Goal: Task Accomplishment & Management: Manage account settings

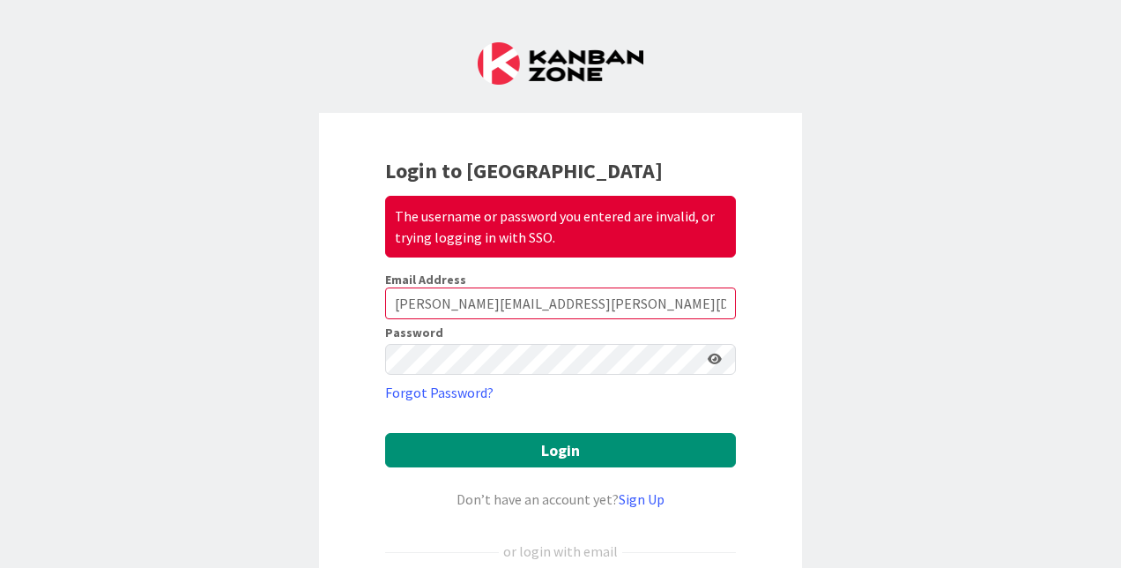
drag, startPoint x: 96, startPoint y: 0, endPoint x: 229, endPoint y: 354, distance: 378.6
click at [229, 354] on div "Login to Kanban Zone The username or password you entered are invalid, or tryin…" at bounding box center [560, 284] width 1121 height 568
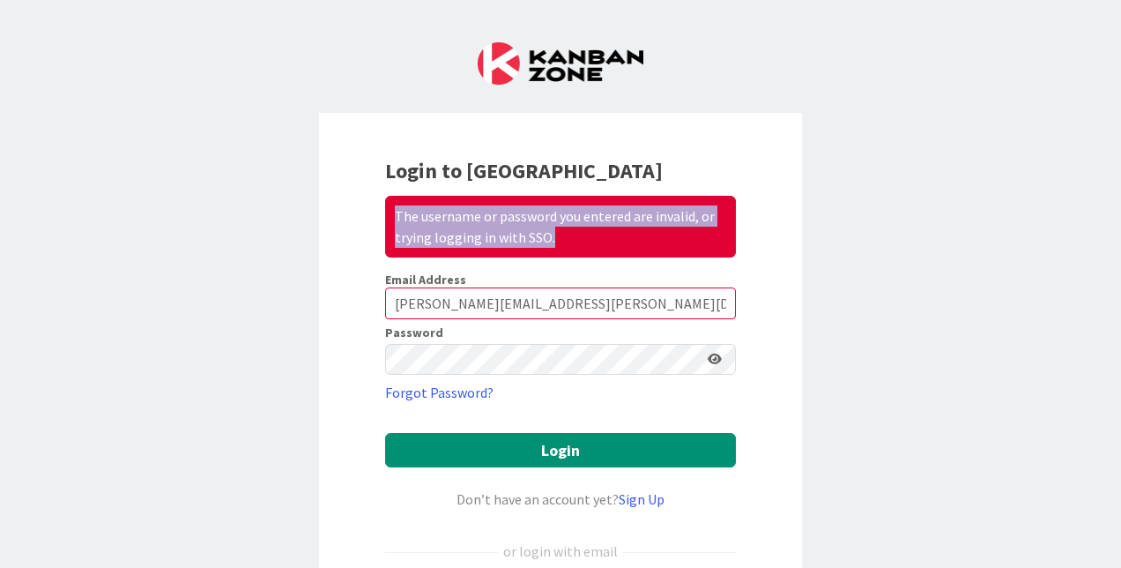
drag, startPoint x: 546, startPoint y: 234, endPoint x: 391, endPoint y: 215, distance: 155.5
click at [391, 215] on div "The username or password you entered are invalid, or trying logging in with SSO." at bounding box center [560, 227] width 351 height 62
drag, startPoint x: 391, startPoint y: 215, endPoint x: 447, endPoint y: 218, distance: 55.6
copy div "The username or password you entered are invalid, or trying logging in with SSO."
click at [228, 246] on div "Login to Kanban Zone The username or password you entered are invalid, or tryin…" at bounding box center [560, 284] width 1121 height 568
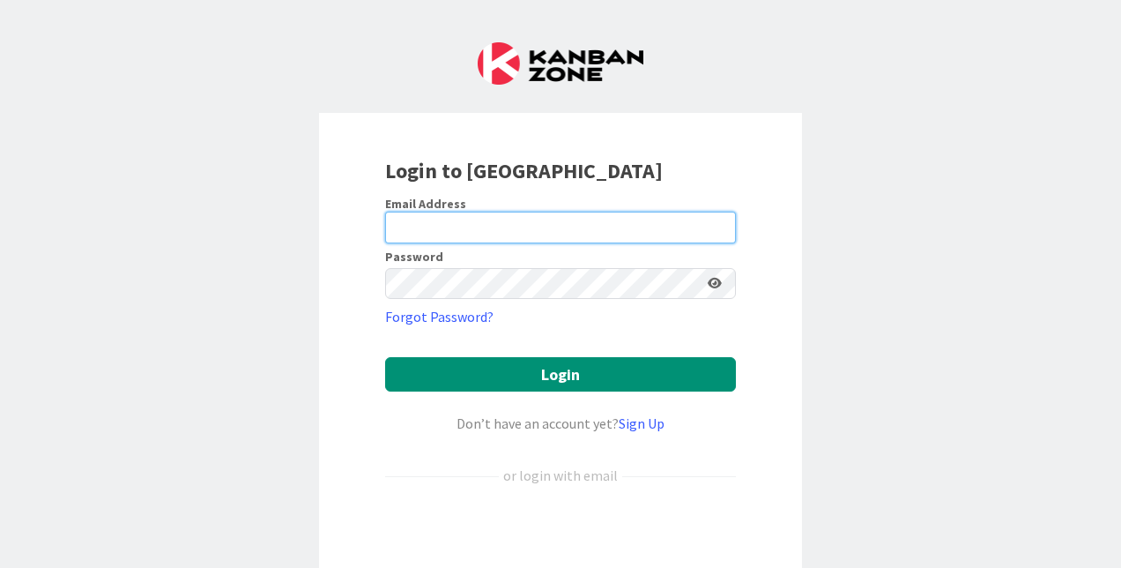
click at [469, 229] on input "email" at bounding box center [560, 228] width 351 height 32
paste input "[PERSON_NAME][EMAIL_ADDRESS][PERSON_NAME][DOMAIN_NAME]"
type input "[PERSON_NAME][EMAIL_ADDRESS][PERSON_NAME][DOMAIN_NAME]"
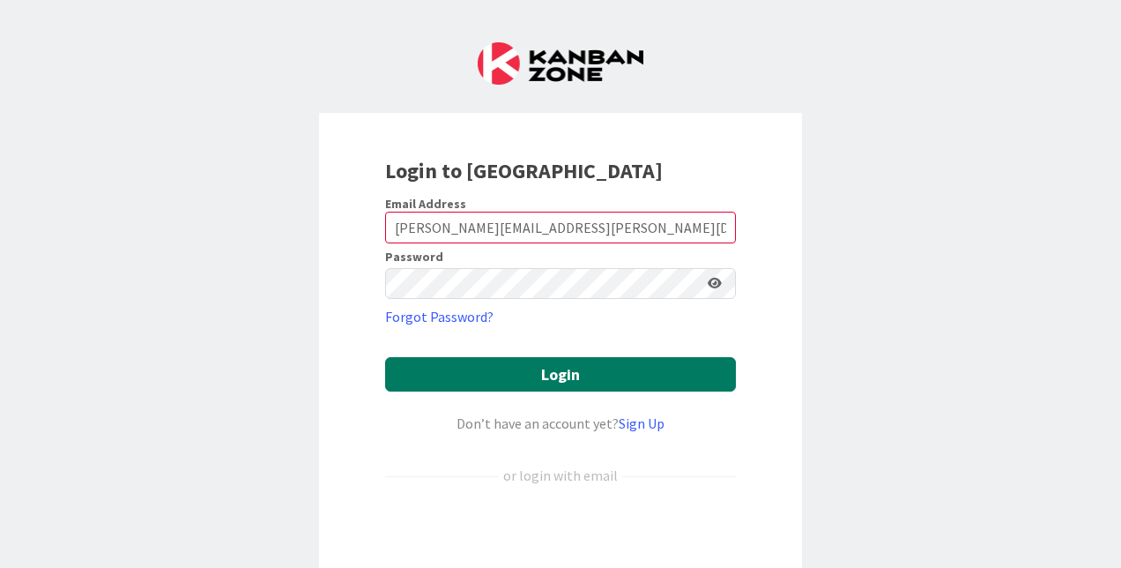
click at [536, 368] on button "Login" at bounding box center [560, 374] width 351 height 34
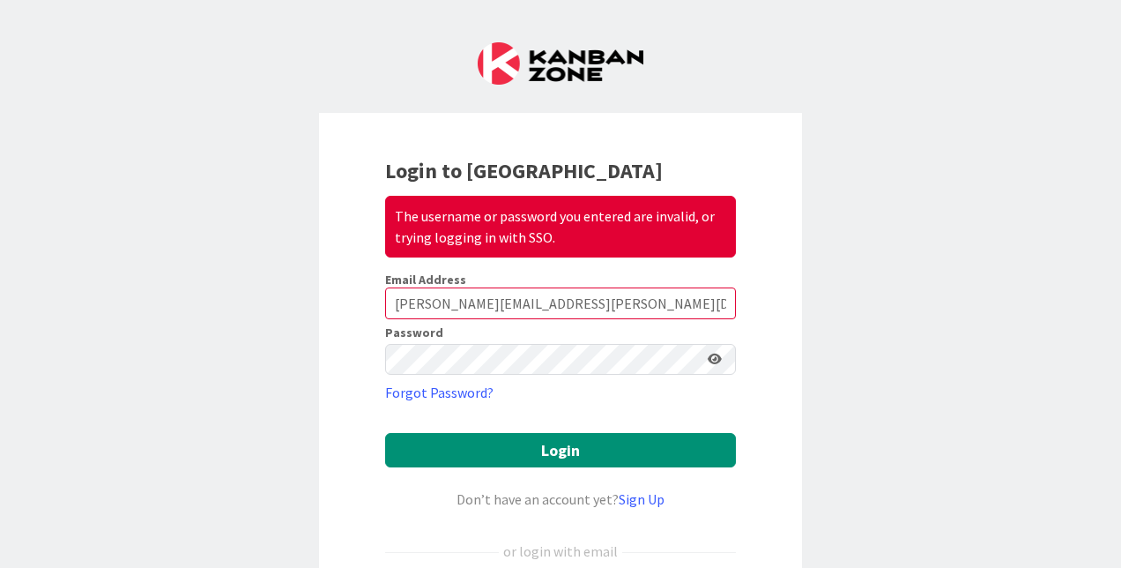
click at [708, 358] on icon at bounding box center [715, 359] width 14 height 12
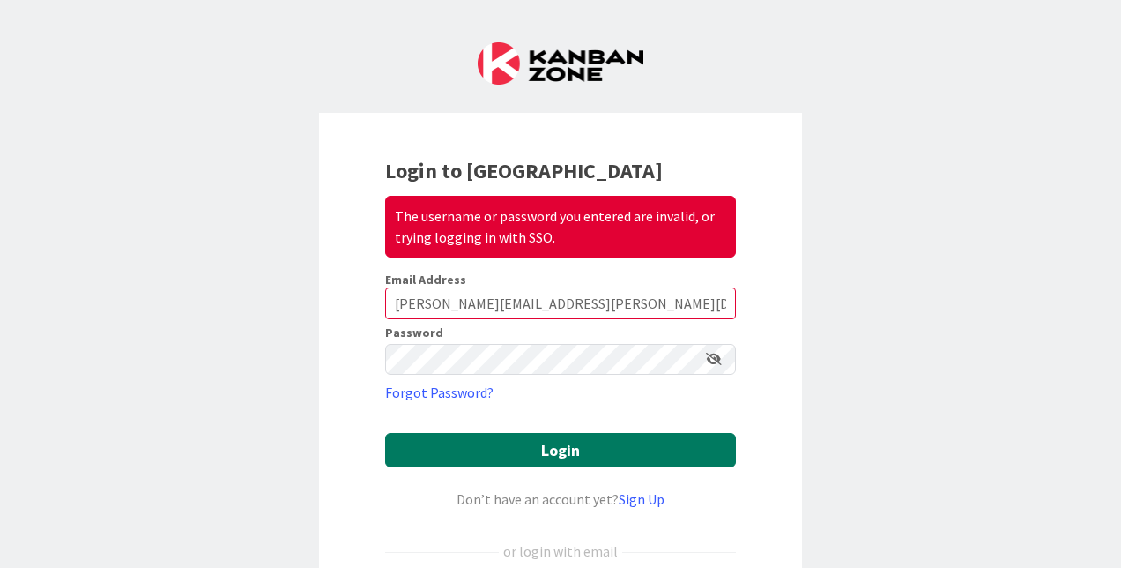
click at [575, 444] on button "Login" at bounding box center [560, 450] width 351 height 34
